Goal: Task Accomplishment & Management: Complete application form

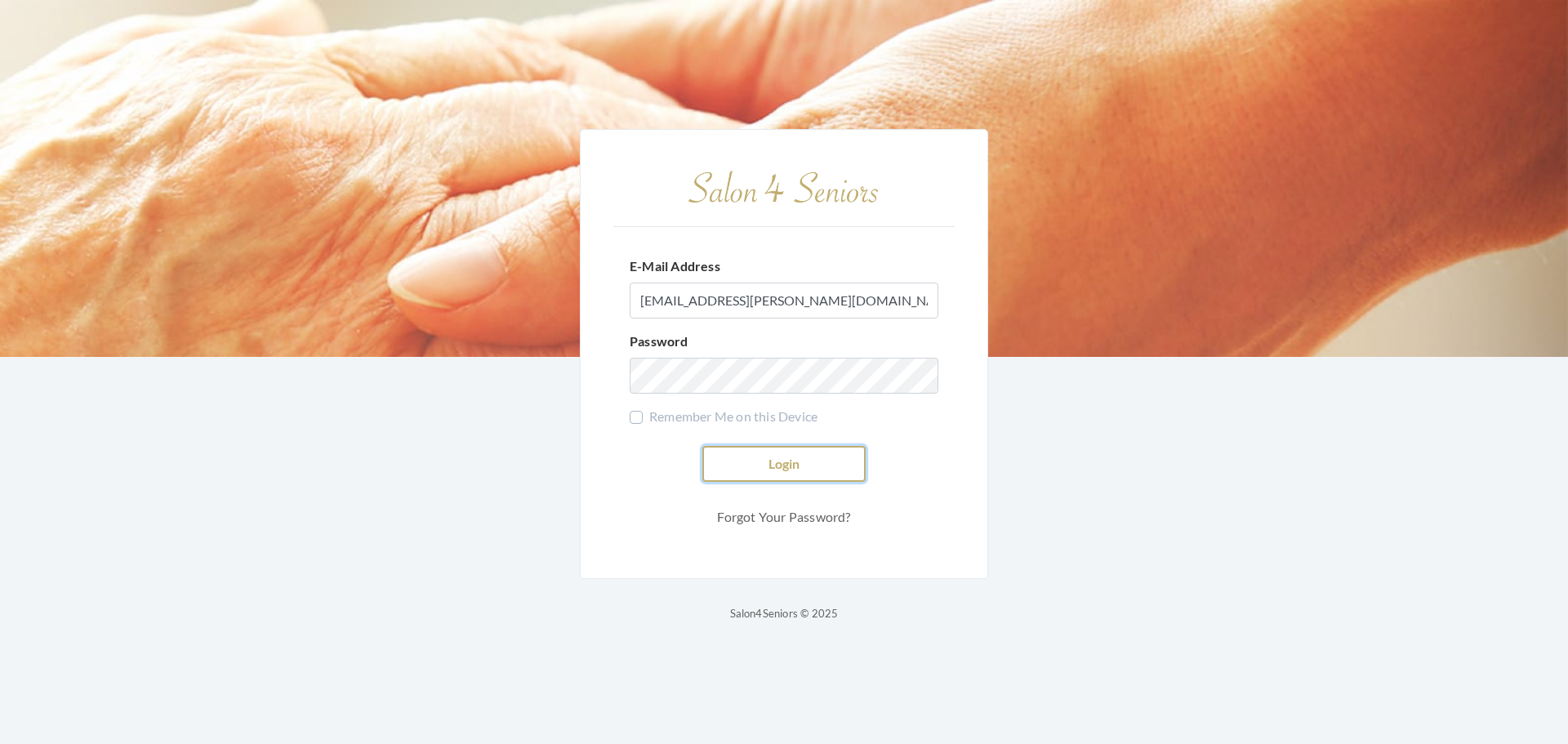
click at [825, 456] on button "Login" at bounding box center [784, 464] width 164 height 36
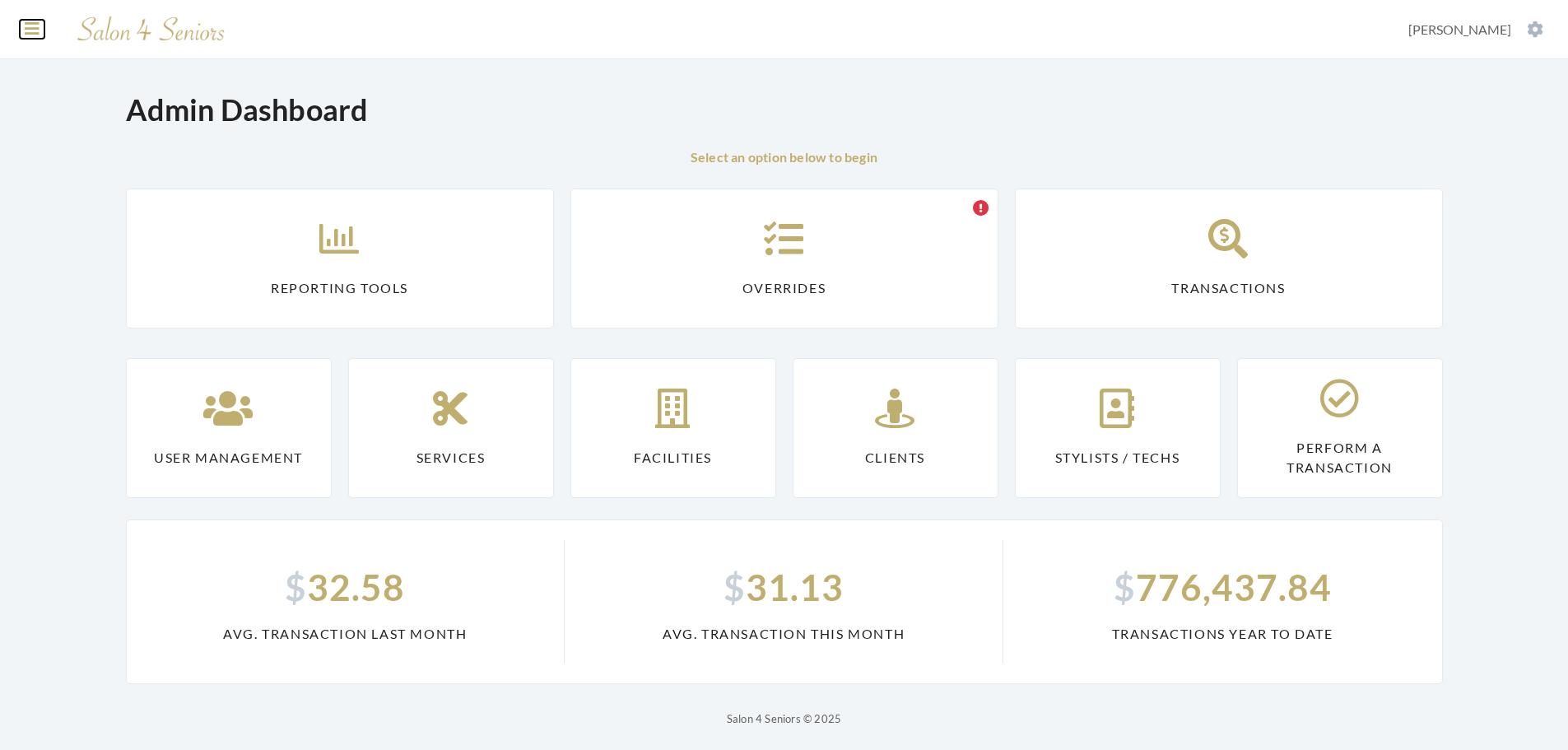
click at [24, 26] on button at bounding box center [32, 29] width 24 height 18
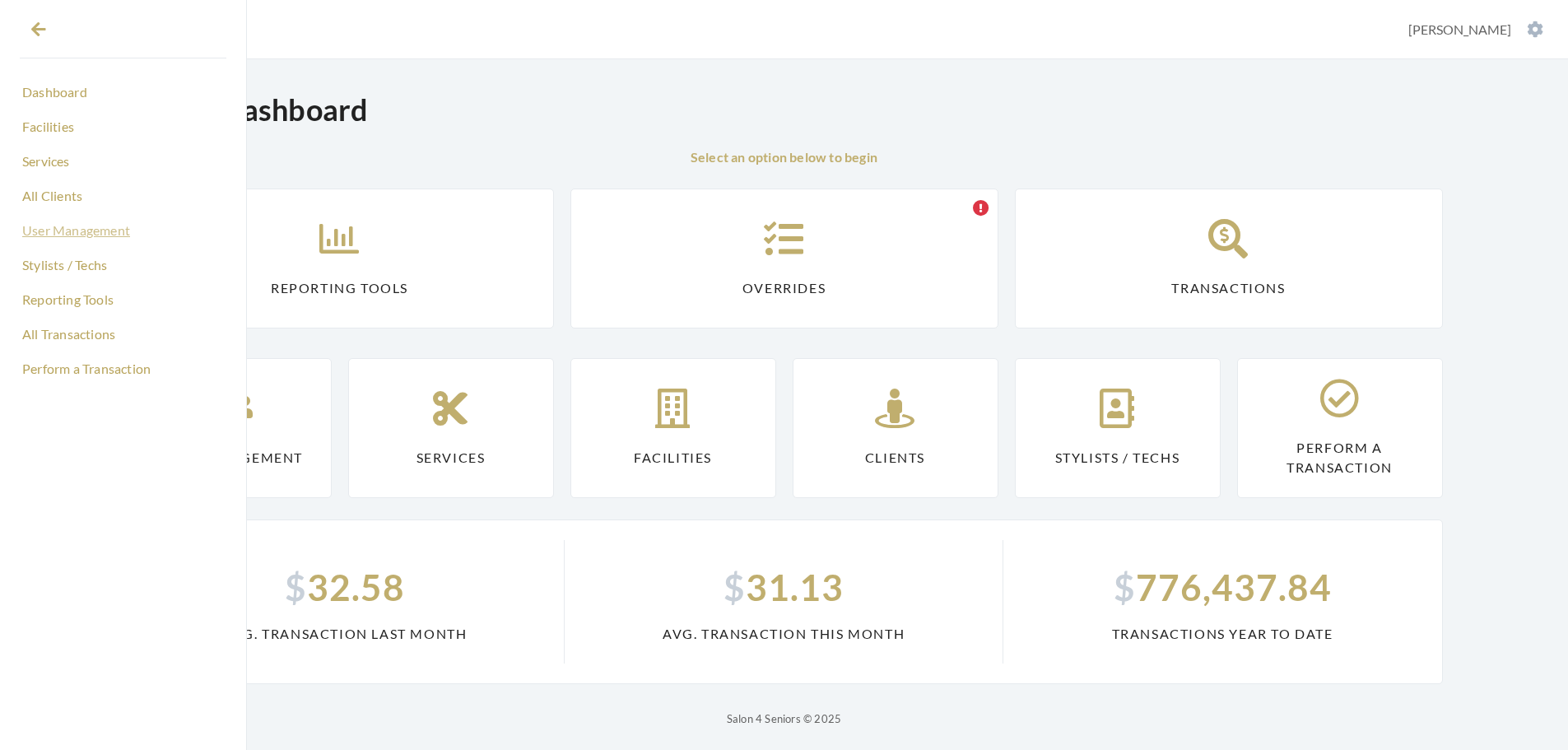
click at [89, 229] on link "User Management" at bounding box center [123, 230] width 207 height 28
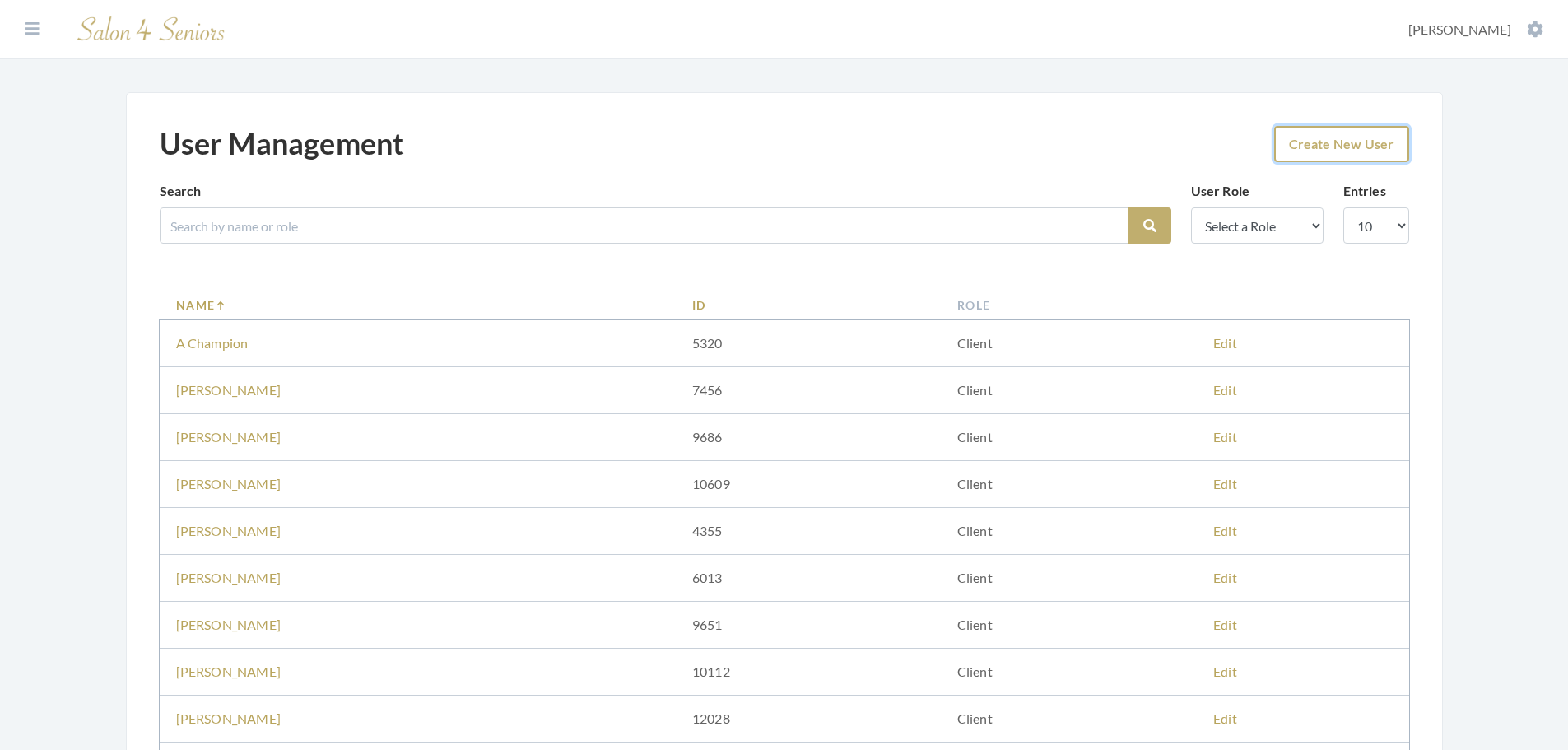
click at [1285, 146] on link "Create New User" at bounding box center [1341, 144] width 135 height 36
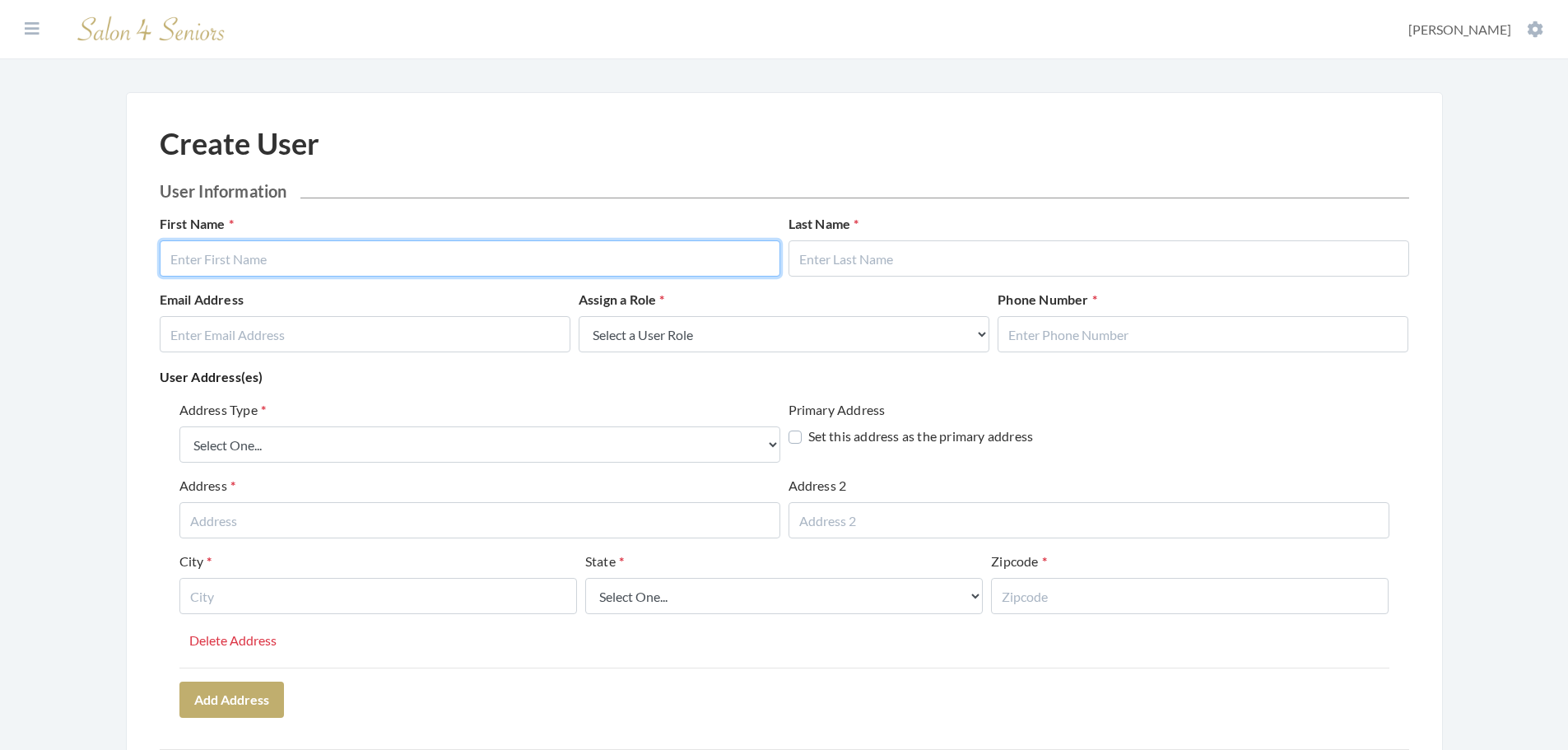
click at [413, 242] on input "text" at bounding box center [469, 258] width 620 height 36
type input "Nat"
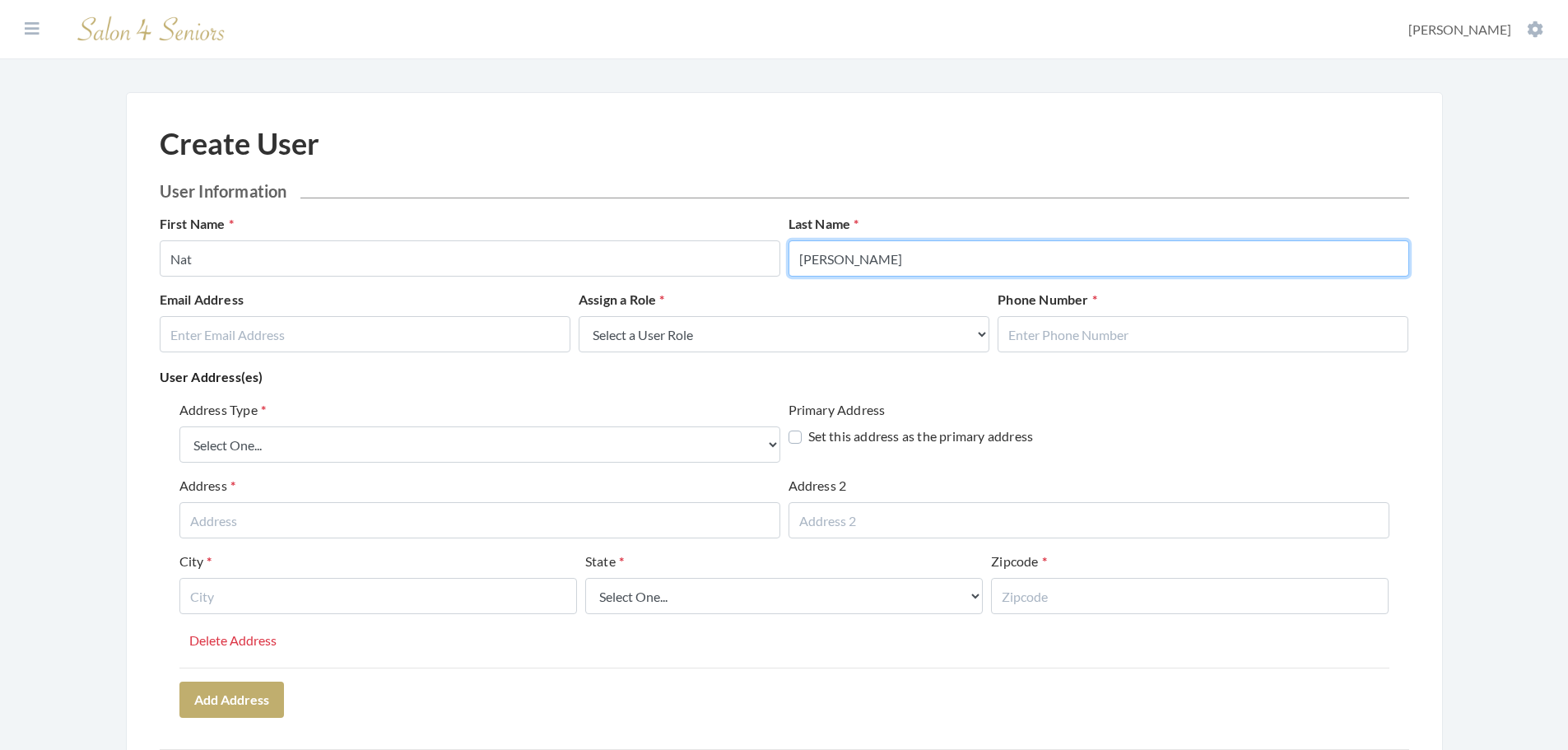
type input "Thompson"
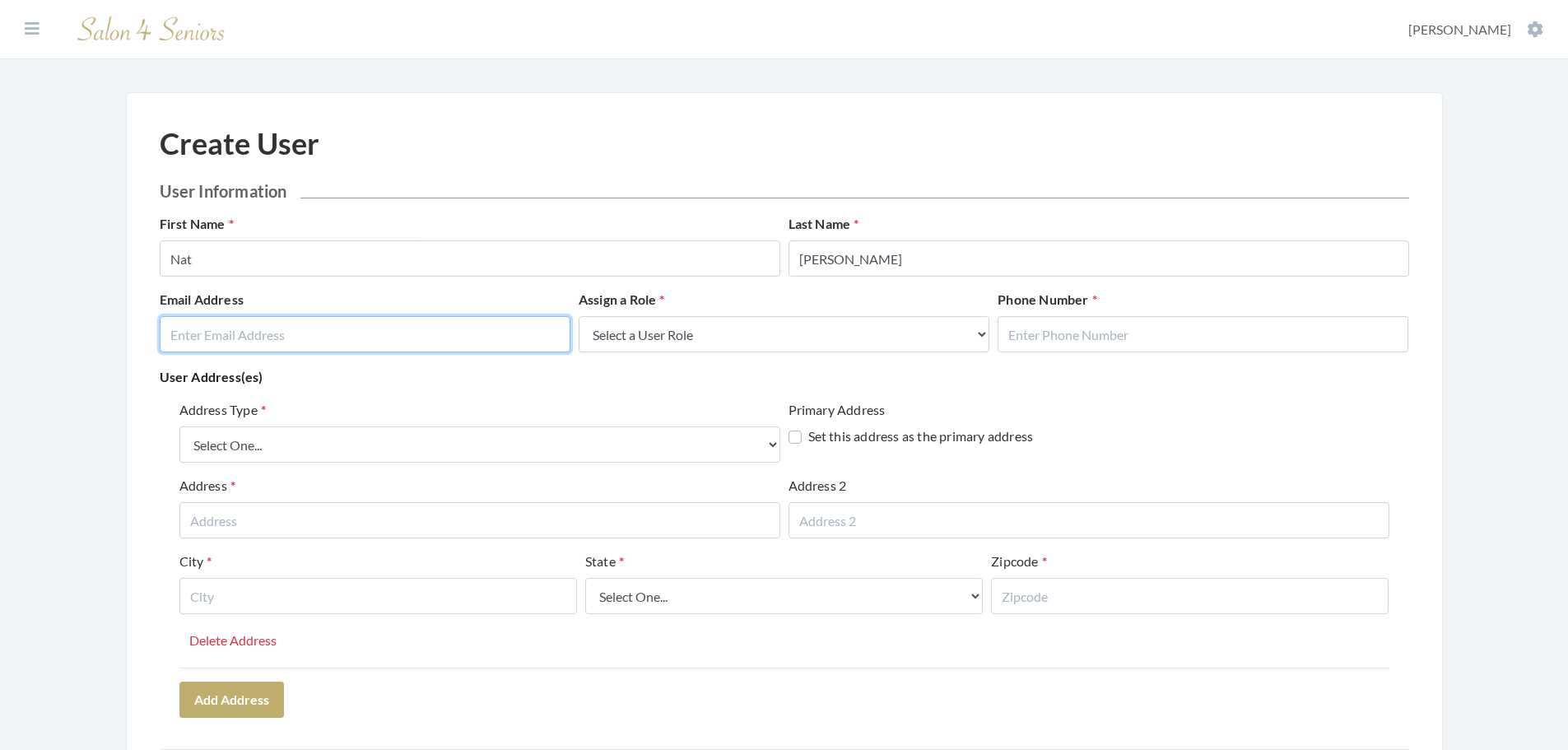
click at [220, 337] on input "email" at bounding box center [364, 334] width 410 height 36
type input "nat.thompson+5678@savvyotter.com"
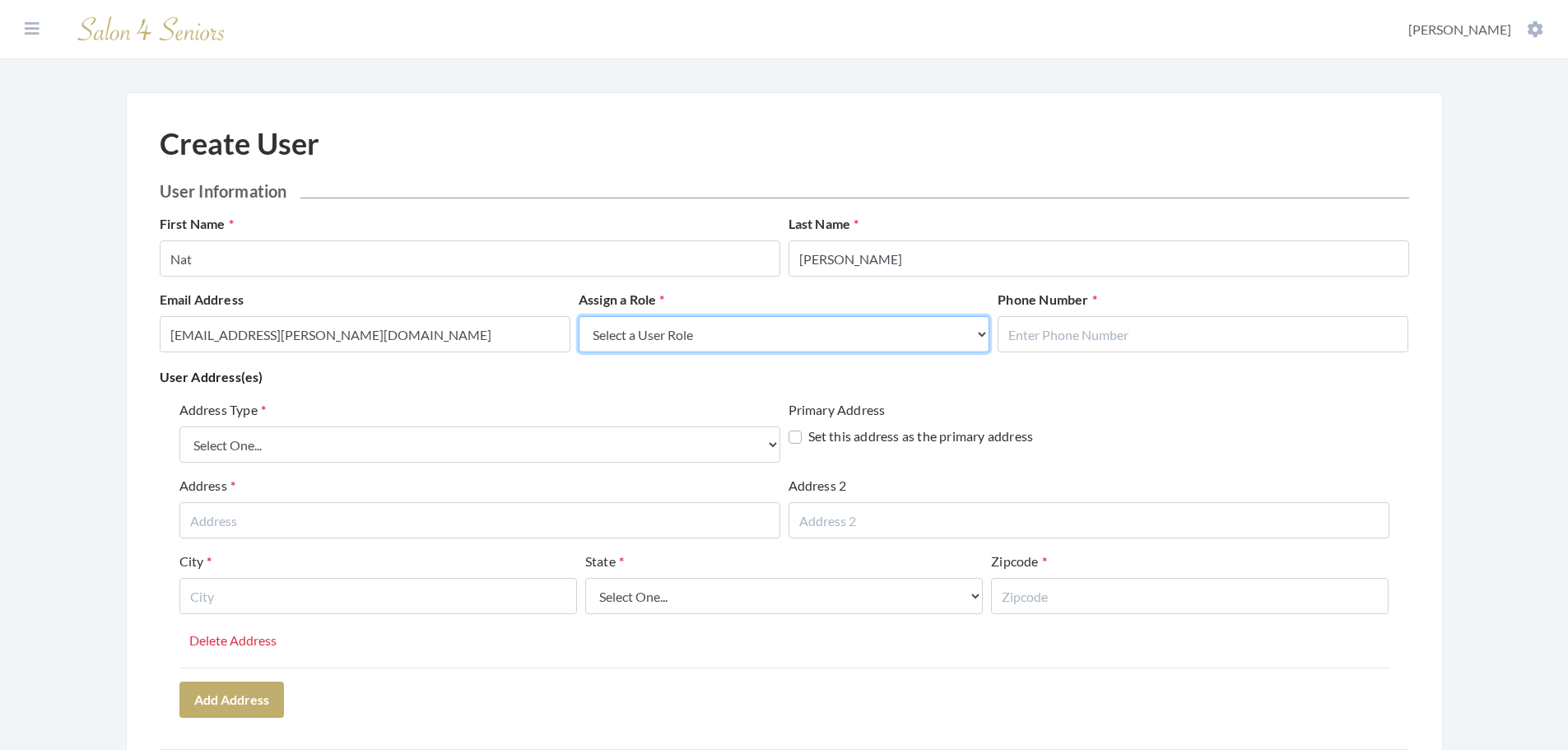
click at [694, 350] on select "Select a User Role Admin Facility Manager" at bounding box center [784, 334] width 410 height 36
select select "admin"
click at [579, 316] on select "Select a User Role Admin Facility Manager" at bounding box center [784, 334] width 410 height 36
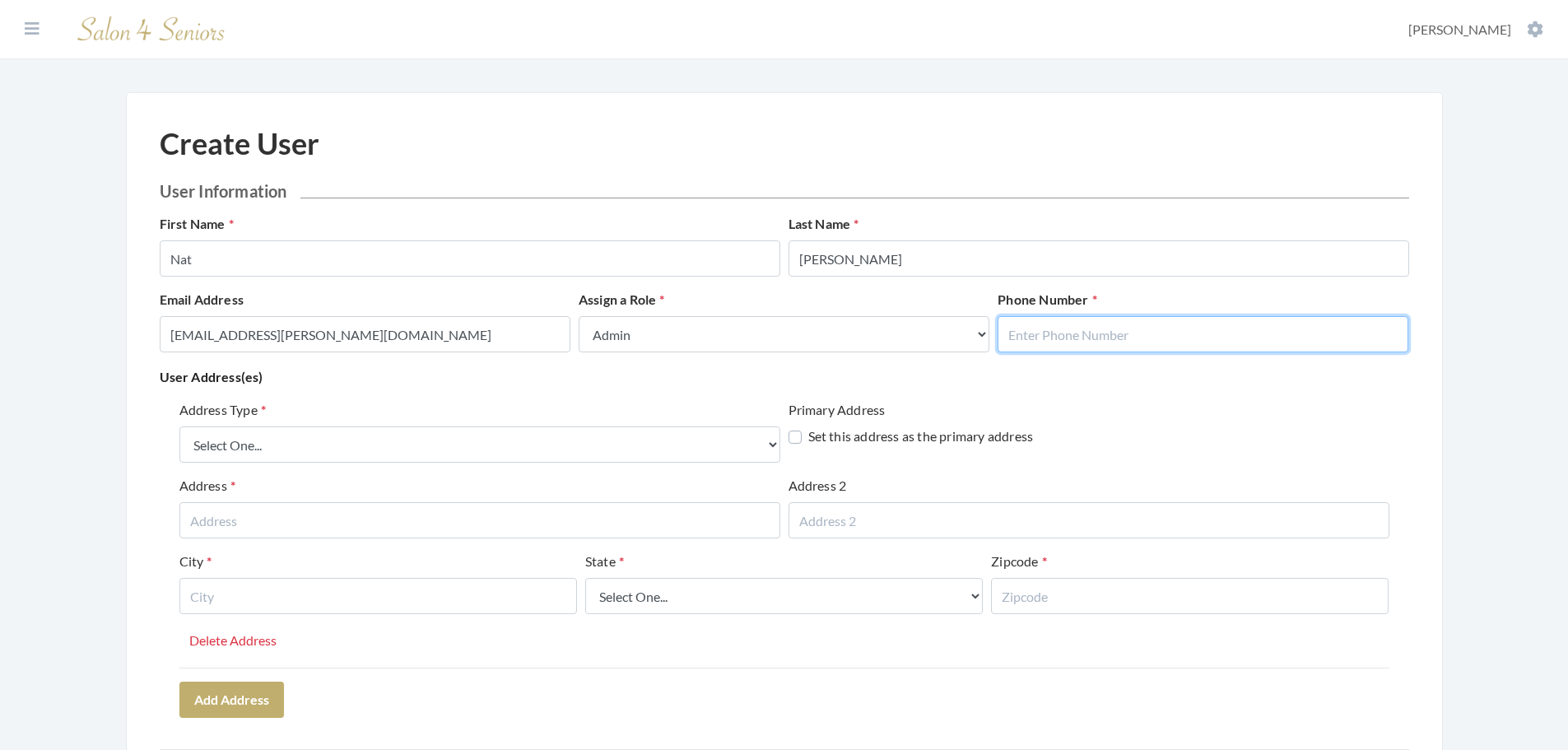
click at [1092, 326] on input "text" at bounding box center [1202, 334] width 410 height 36
type input "2057993981"
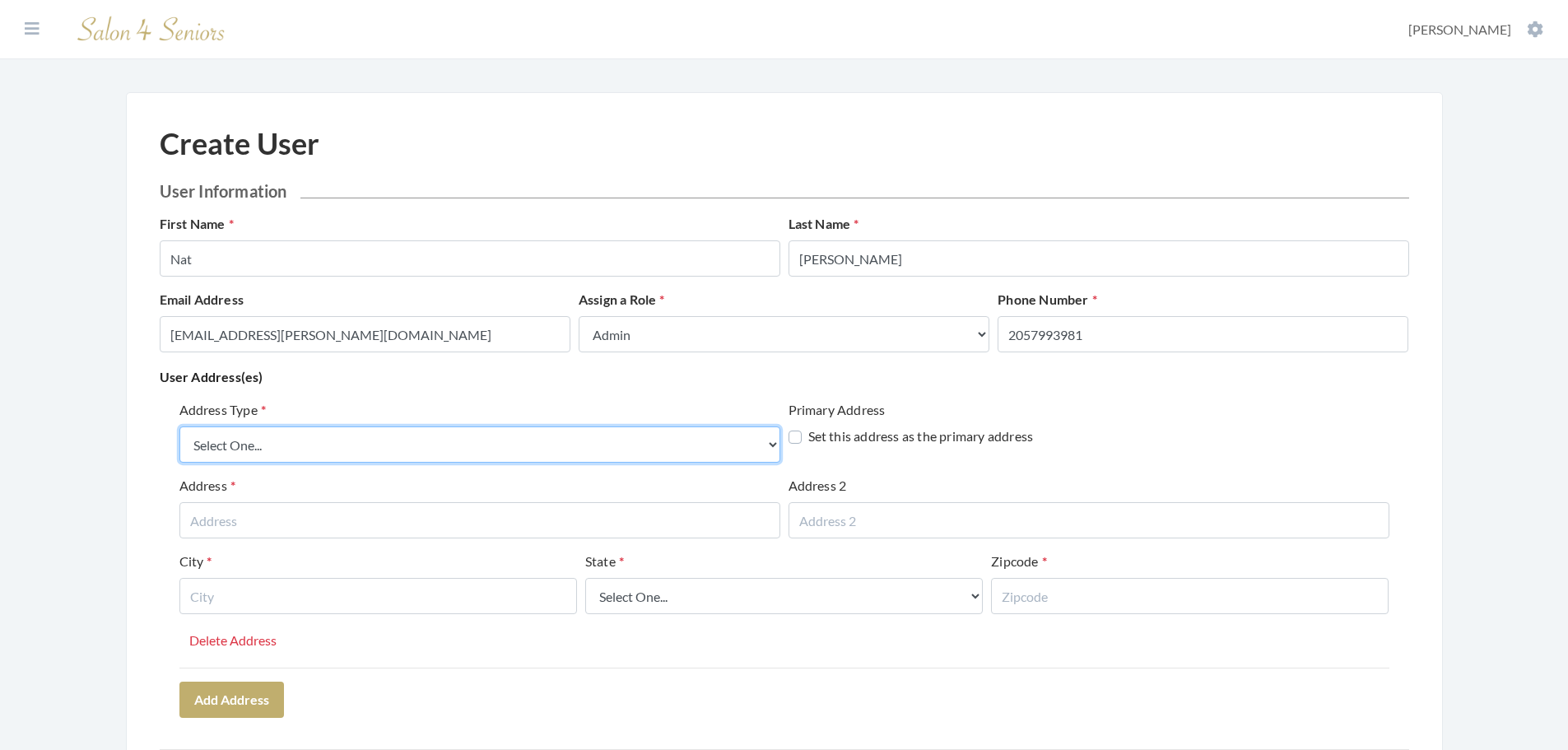
click at [541, 449] on select "Select One... Office Address Home Address Billing Address" at bounding box center [479, 445] width 601 height 36
select select "home"
click at [179, 427] on select "Select One... Office Address Home Address Billing Address" at bounding box center [479, 445] width 601 height 36
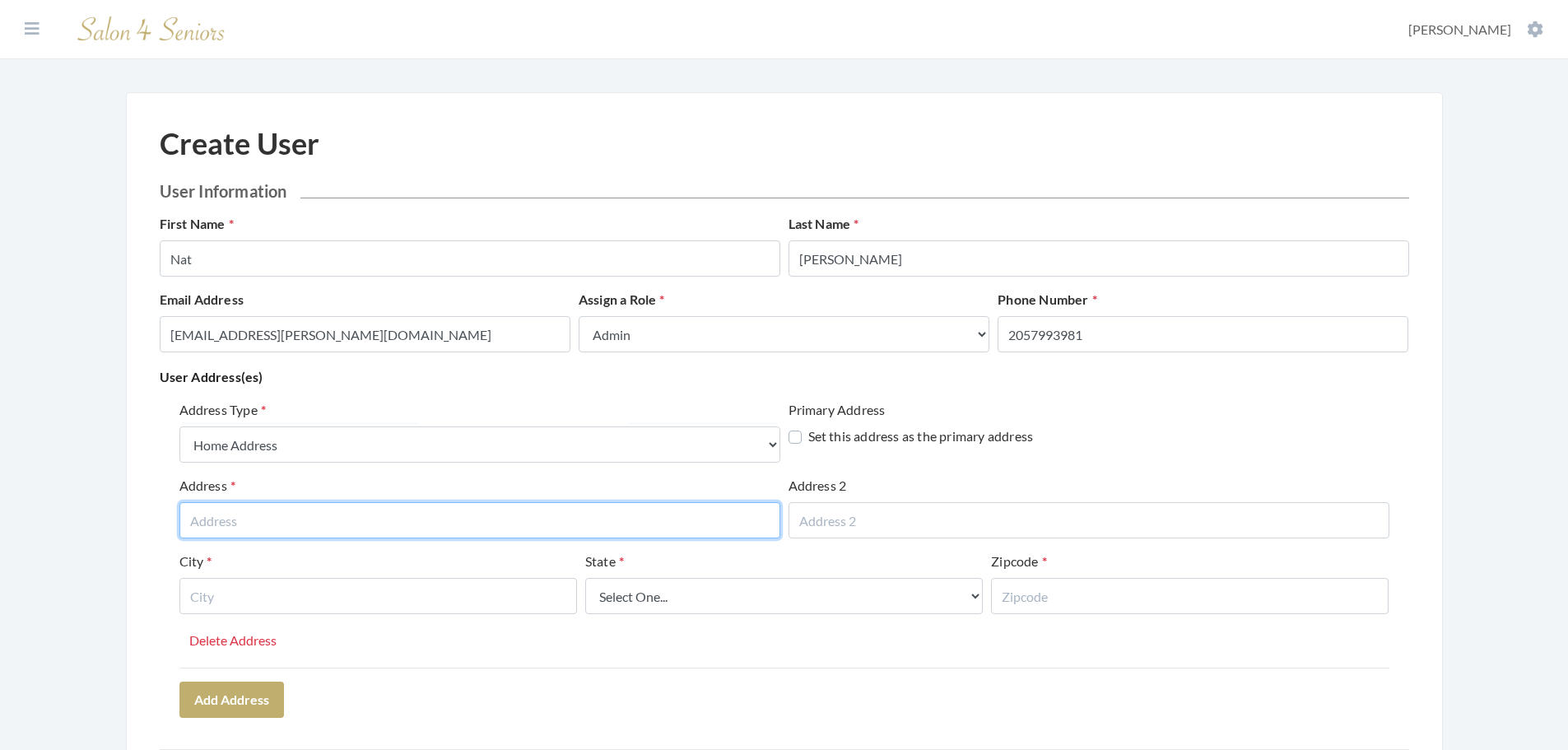
click at [316, 517] on input "text" at bounding box center [479, 520] width 601 height 36
type input "3431 Firethorn Drive"
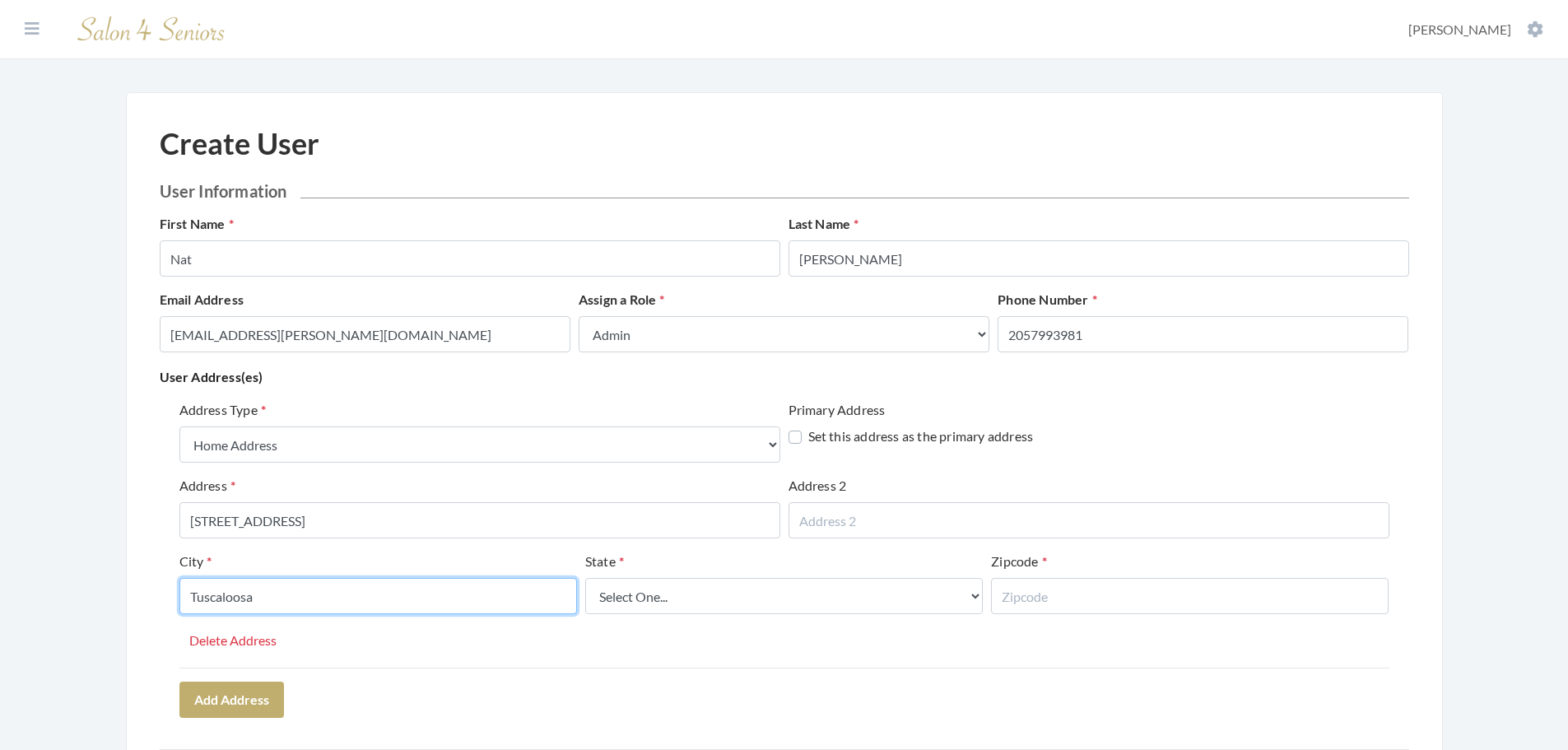
type input "Tuscaloosa"
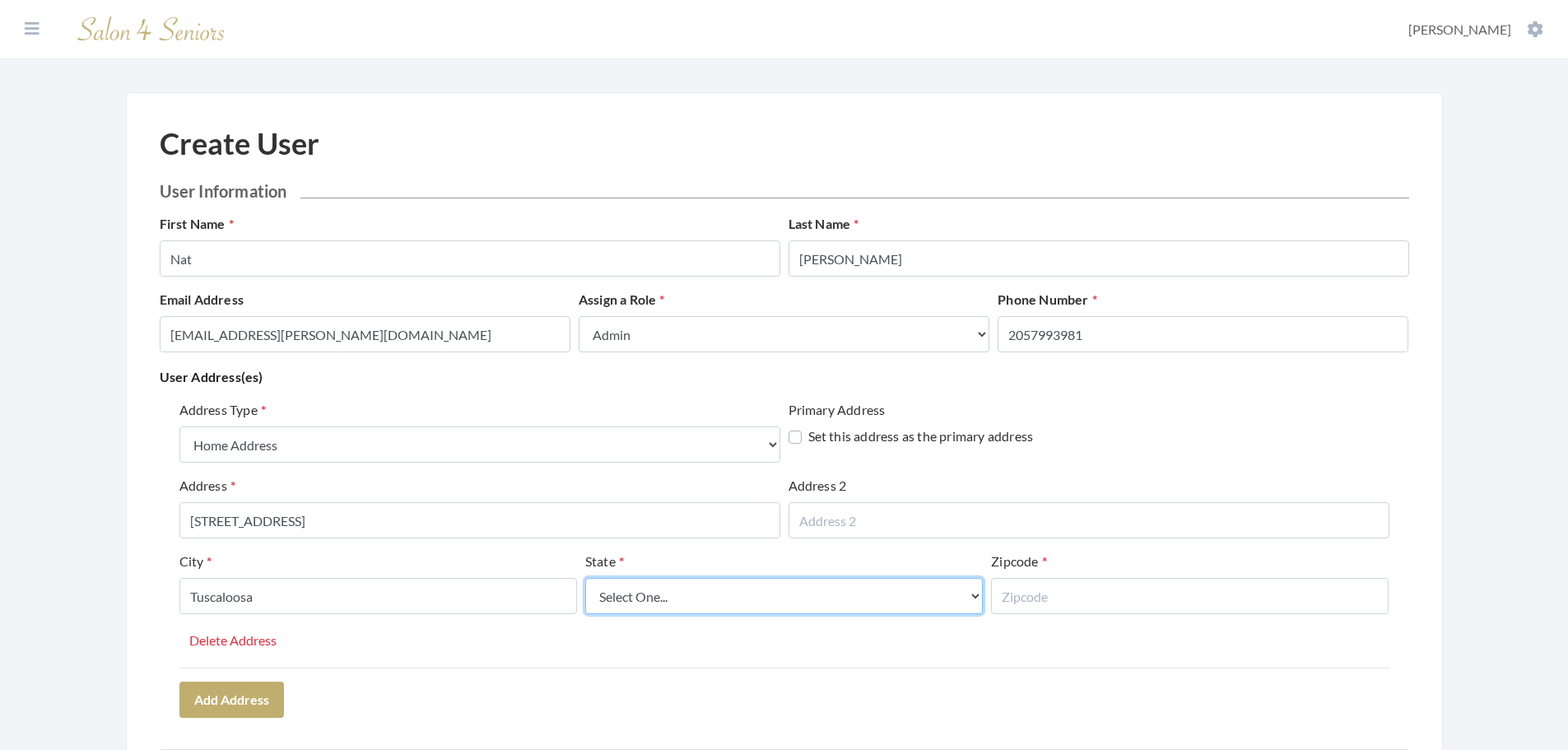
select select "al"
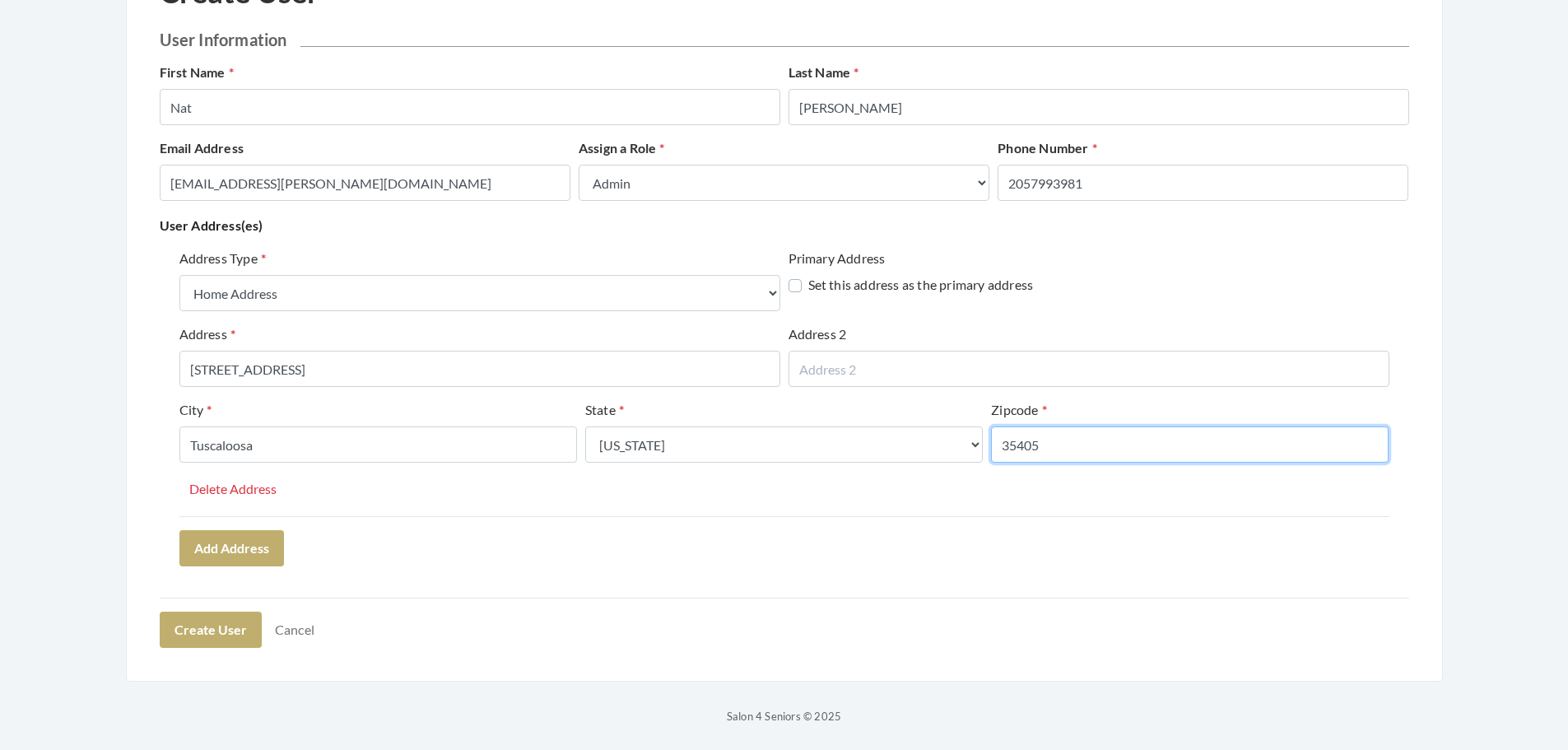
scroll to position [152, 0]
type input "35405"
click at [678, 568] on div "Address Type Select One... Office Address Home Address Billing Address Primary …" at bounding box center [784, 406] width 1249 height 330
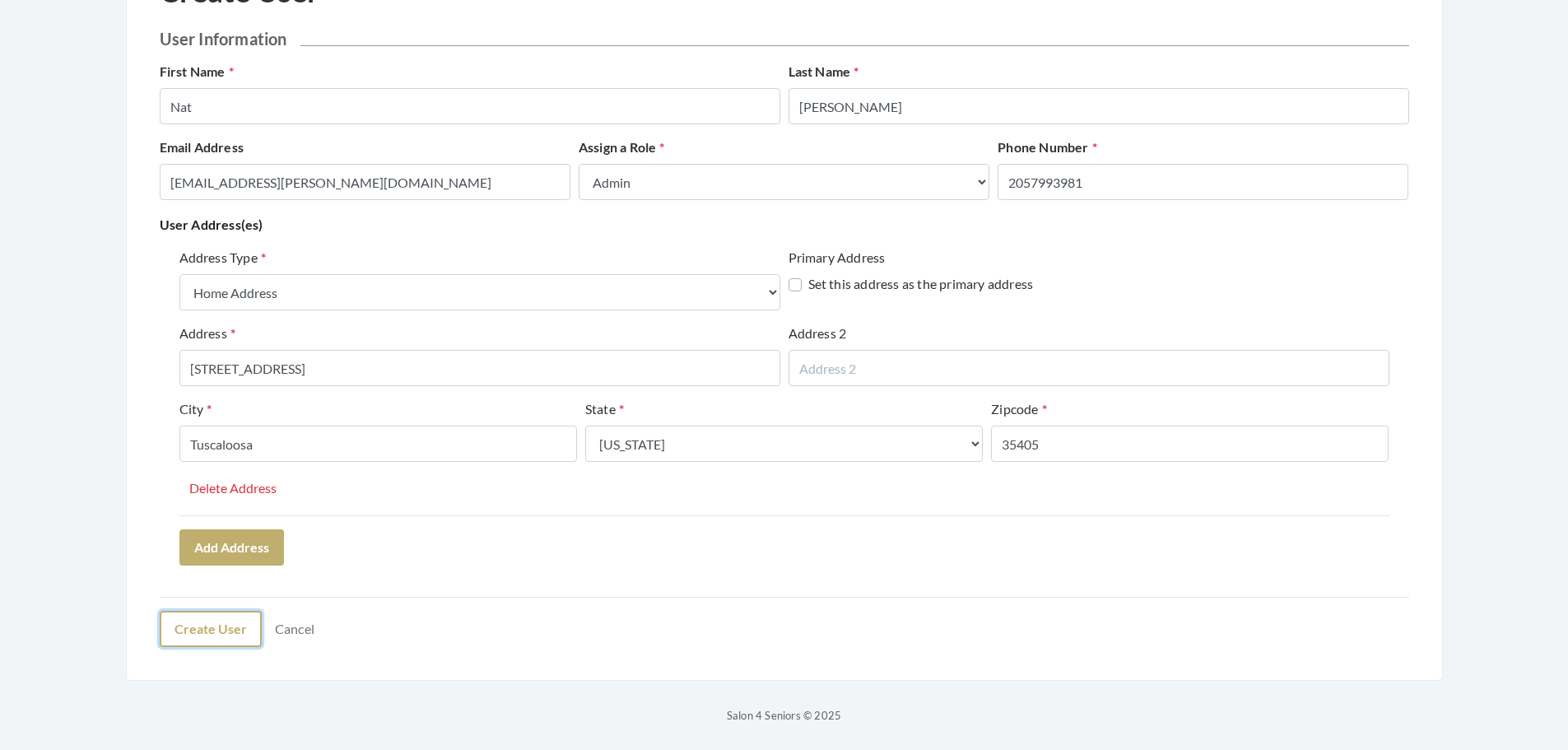
click at [242, 627] on button "Create User" at bounding box center [210, 629] width 102 height 36
